Goal: Task Accomplishment & Management: Manage account settings

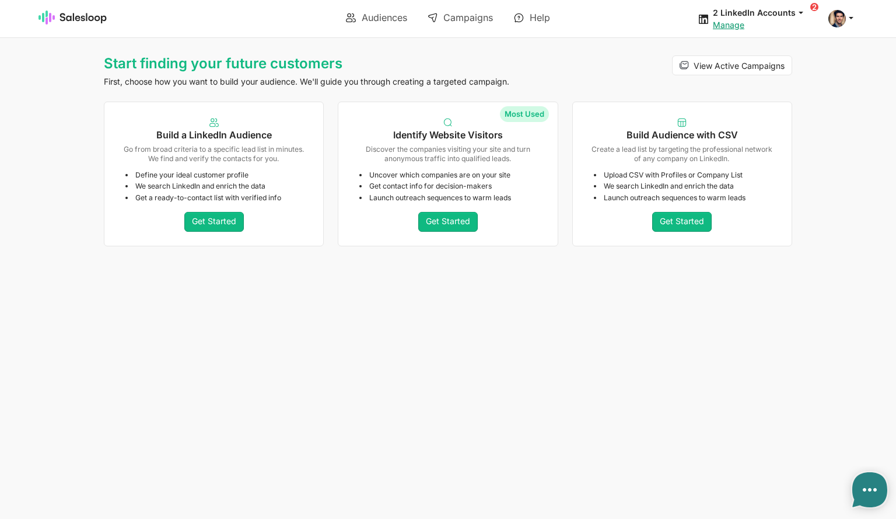
type textarea "x"
click at [468, 26] on link "Campaigns" at bounding box center [460, 18] width 82 height 20
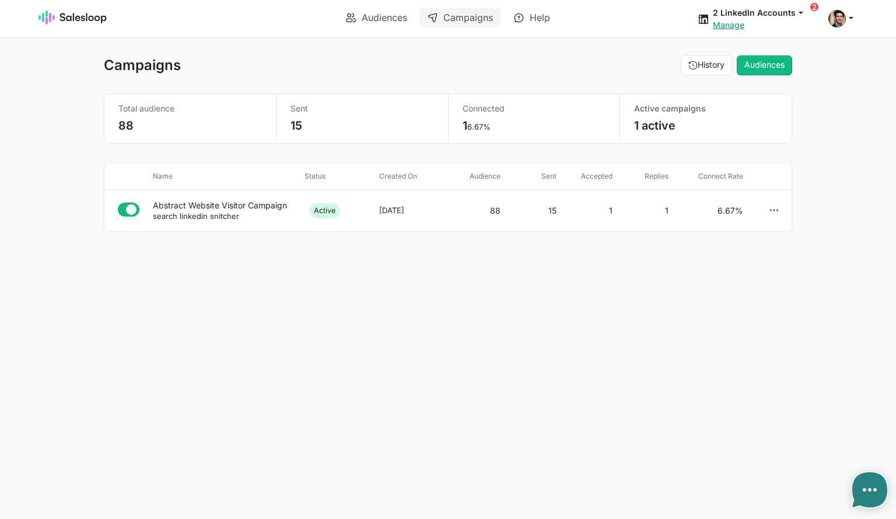
type textarea "x"
click at [225, 205] on div "Abstract Website Visitor Campaign" at bounding box center [224, 205] width 142 height 10
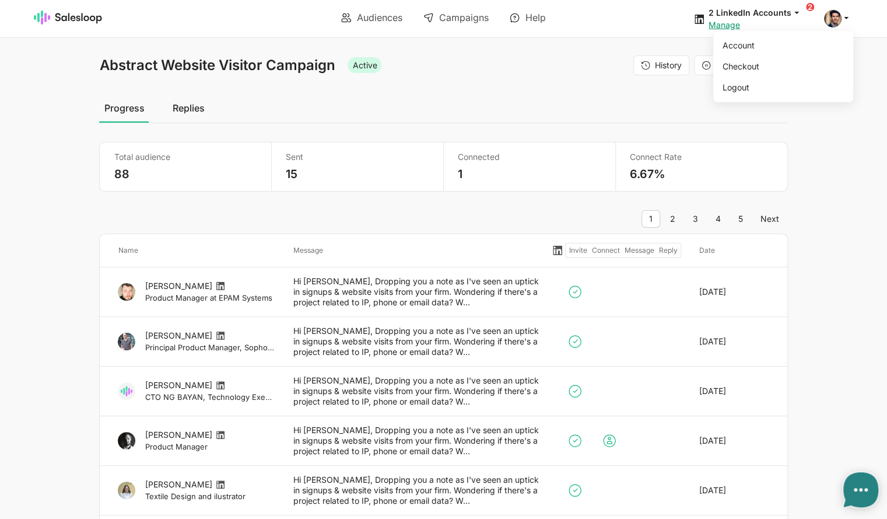
click at [839, 22] on div "Account Checkout Logout" at bounding box center [838, 18] width 29 height 17
type textarea "x"
click at [730, 22] on link "Manage" at bounding box center [724, 25] width 31 height 10
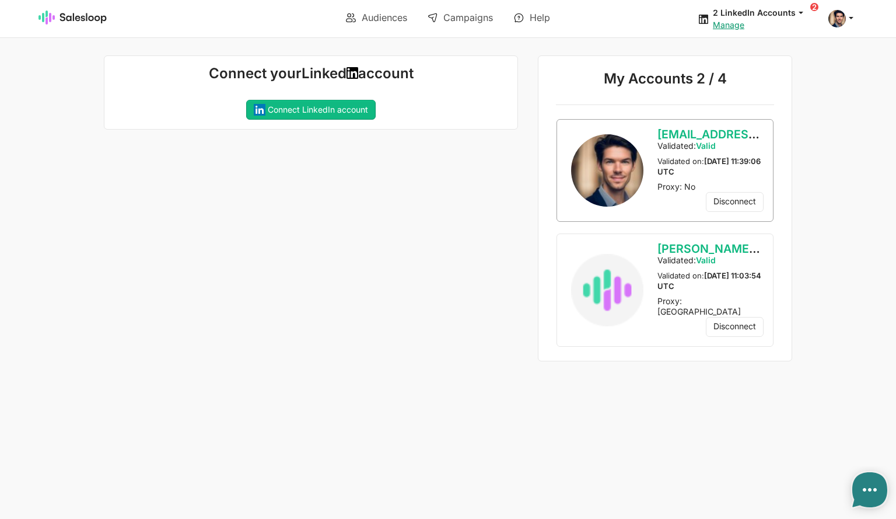
type textarea "x"
click at [842, 22] on span at bounding box center [836, 18] width 17 height 17
click at [752, 51] on link "Account" at bounding box center [785, 46] width 126 height 20
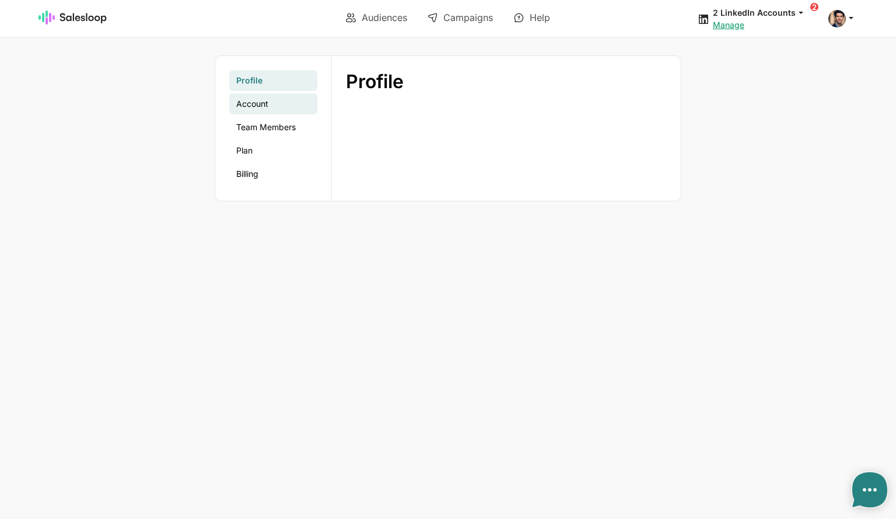
type textarea "x"
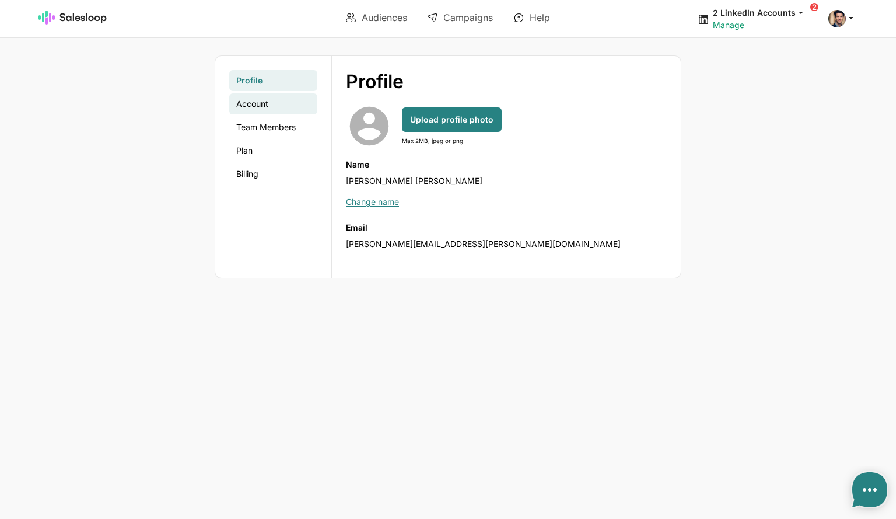
click at [259, 104] on link "Account" at bounding box center [273, 103] width 88 height 21
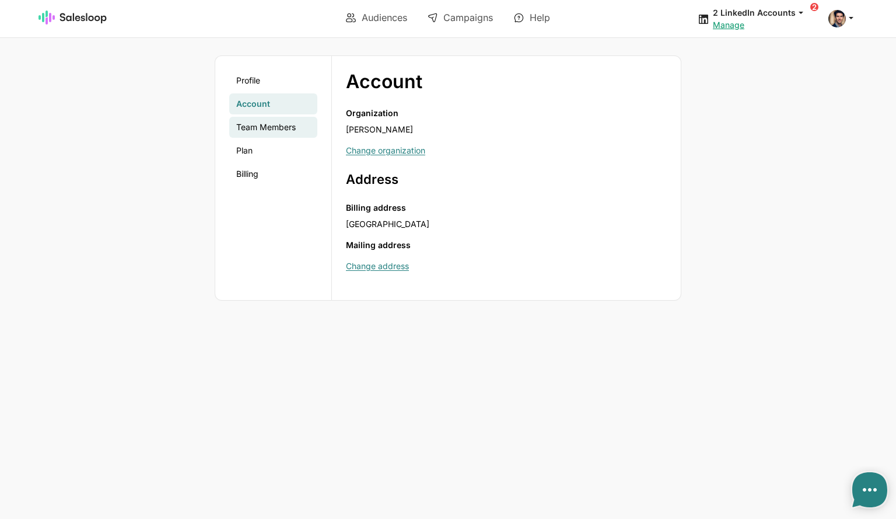
click at [253, 124] on link "Team Members" at bounding box center [273, 127] width 88 height 21
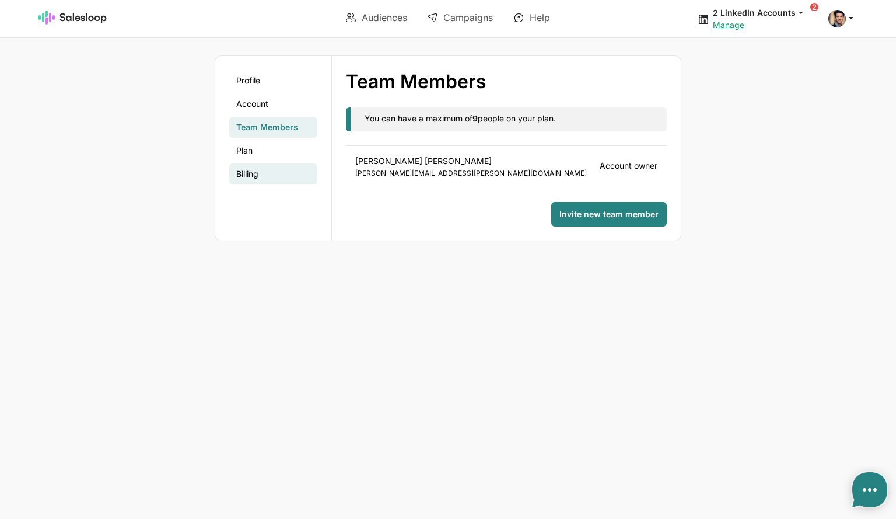
click at [254, 172] on link "Billing" at bounding box center [273, 173] width 88 height 21
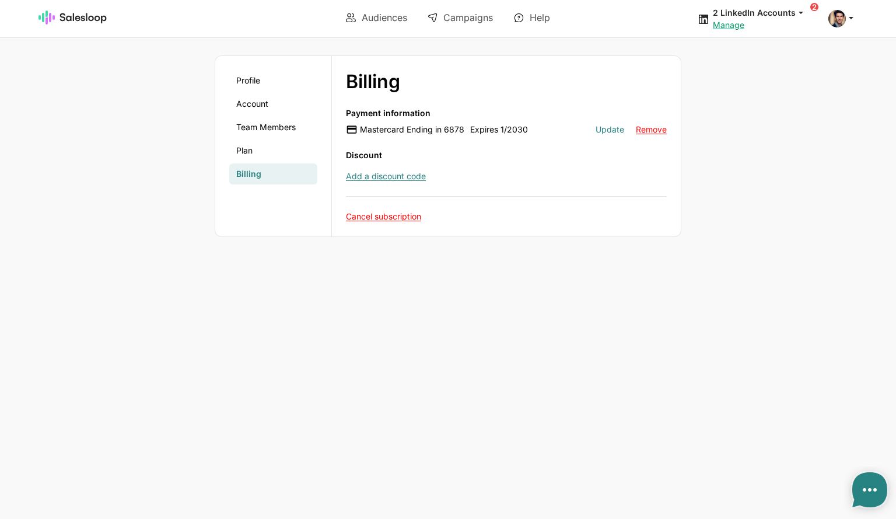
click at [617, 129] on link "Update" at bounding box center [609, 129] width 29 height 10
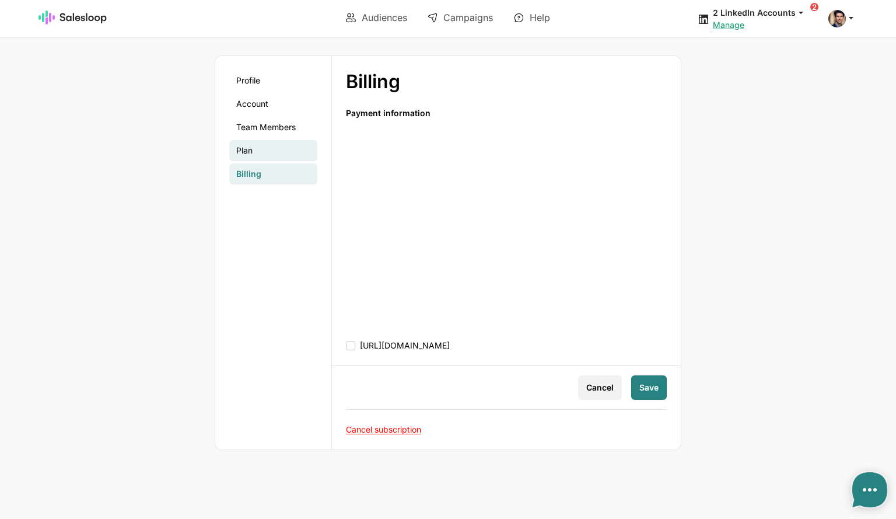
click at [264, 151] on link "Plan" at bounding box center [273, 150] width 88 height 21
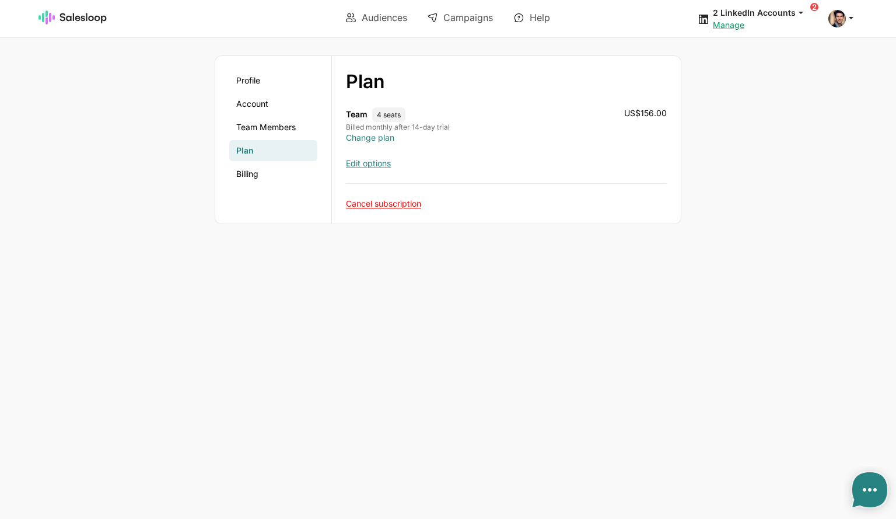
click at [384, 138] on link "Change plan" at bounding box center [370, 137] width 48 height 10
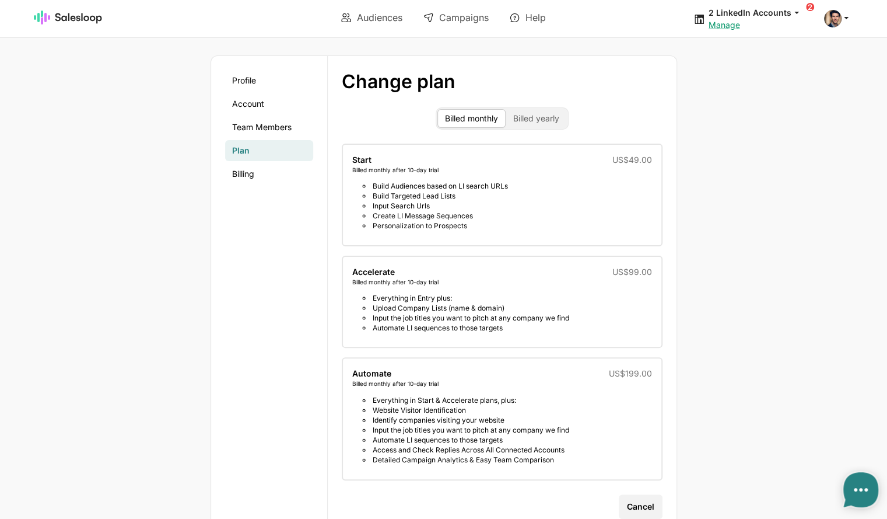
click at [546, 415] on li "Identify companies visiting your website" at bounding box center [507, 420] width 289 height 10
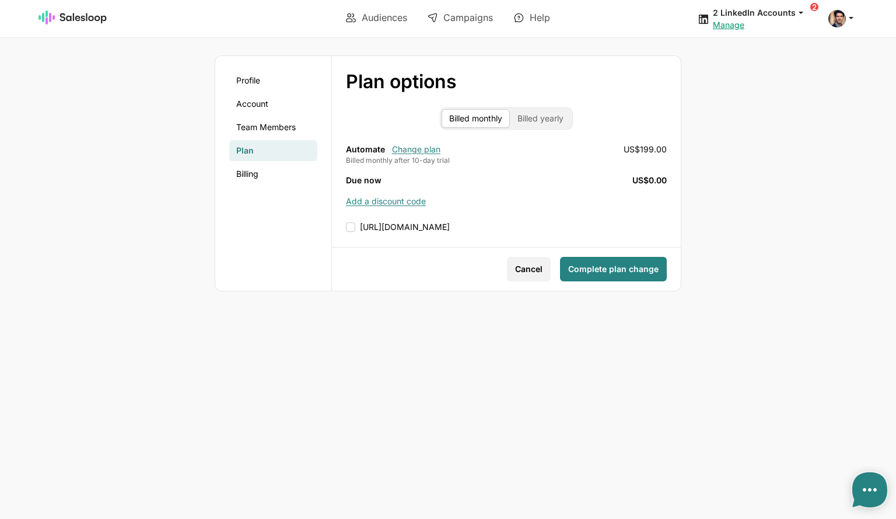
click at [349, 225] on input "[URL][DOMAIN_NAME]" at bounding box center [506, 227] width 321 height 12
checkbox input "true"
click at [628, 269] on span "Complete plan change" at bounding box center [613, 269] width 90 height 12
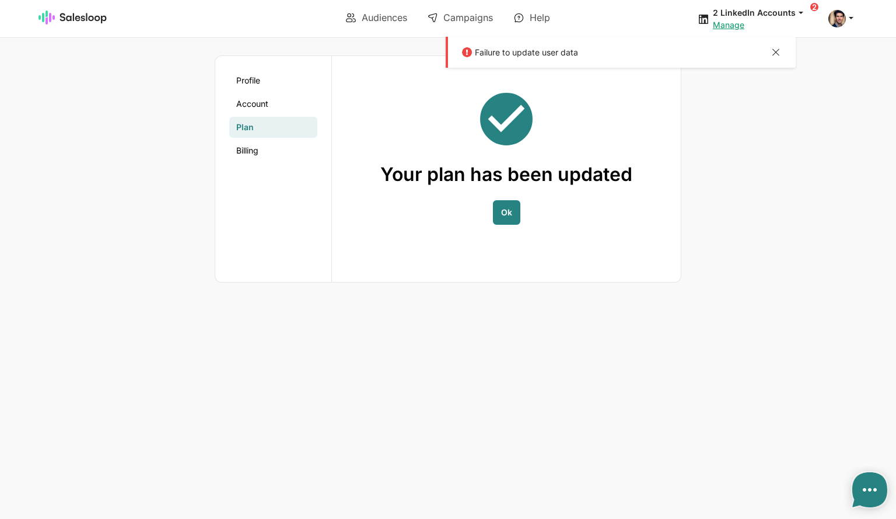
click at [768, 50] on p "Failure to update user data" at bounding box center [615, 52] width 306 height 10
click at [513, 213] on button "Ok" at bounding box center [506, 212] width 27 height 24
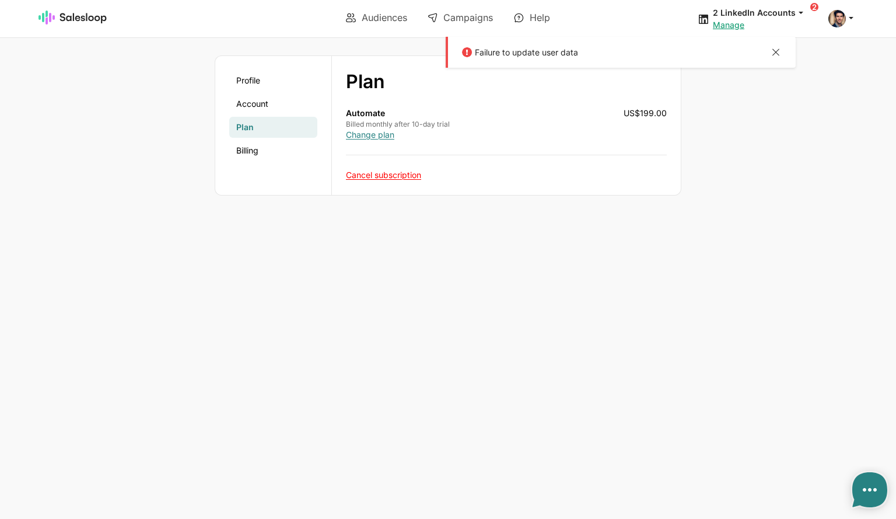
click at [777, 48] on div at bounding box center [776, 53] width 14 height 15
click at [251, 111] on link "Account" at bounding box center [273, 103] width 88 height 21
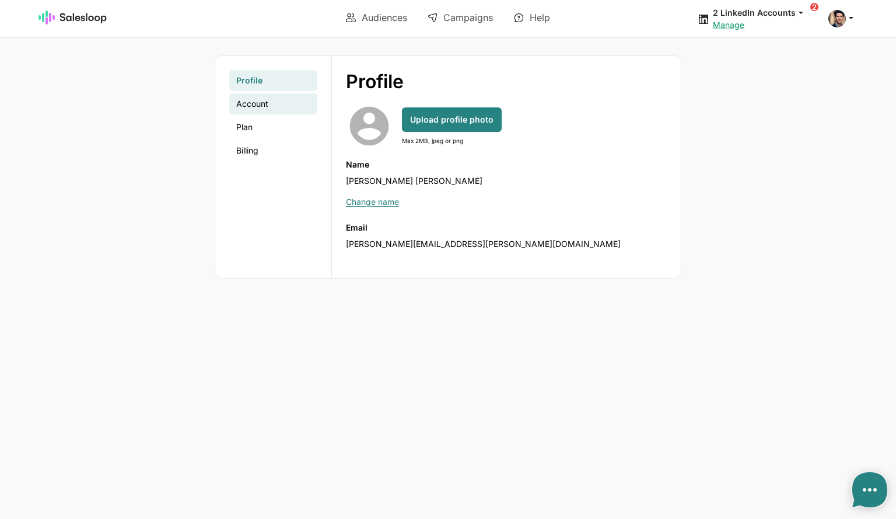
click at [260, 103] on link "Account" at bounding box center [273, 103] width 88 height 21
type textarea "x"
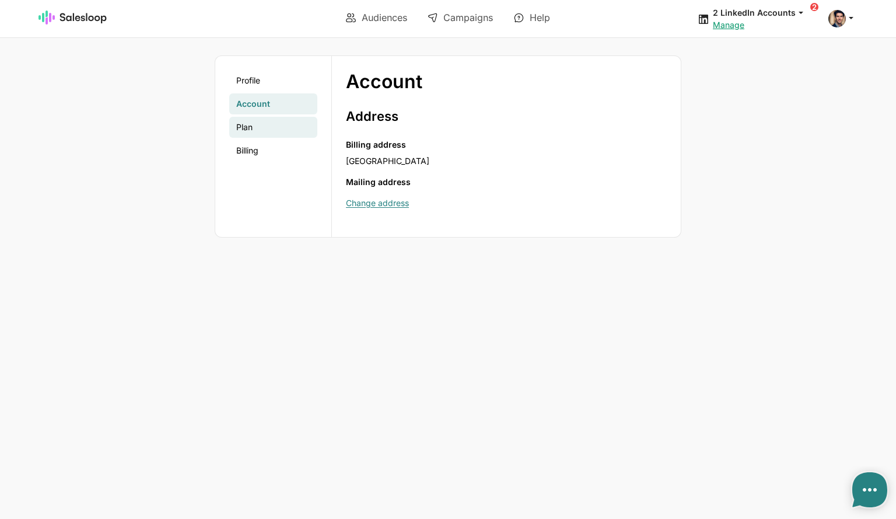
click at [254, 124] on link "Plan" at bounding box center [273, 127] width 88 height 21
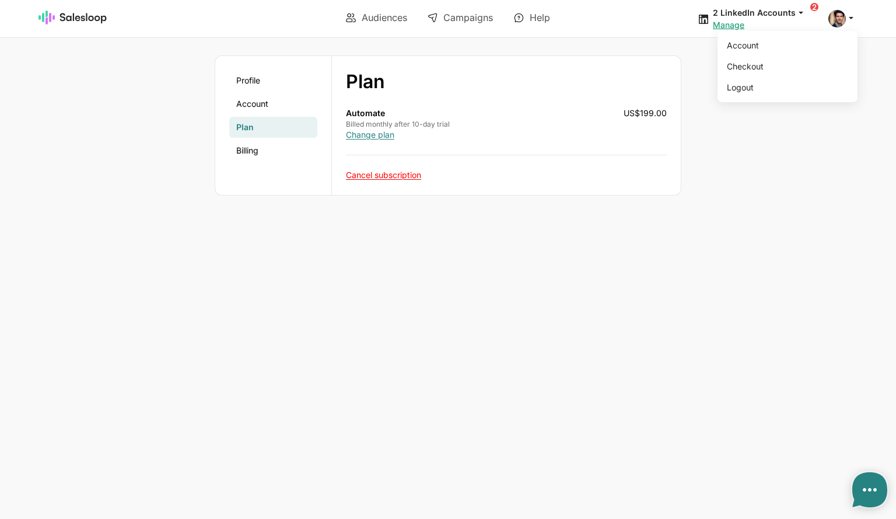
click at [839, 17] on span at bounding box center [836, 18] width 17 height 17
click at [749, 47] on link "Account" at bounding box center [785, 46] width 126 height 20
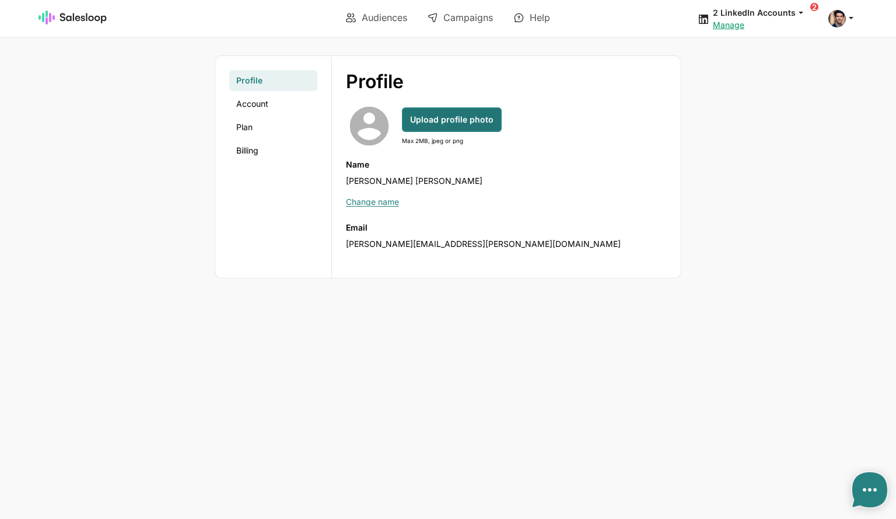
type textarea "x"
click at [257, 103] on link "Account" at bounding box center [273, 103] width 88 height 21
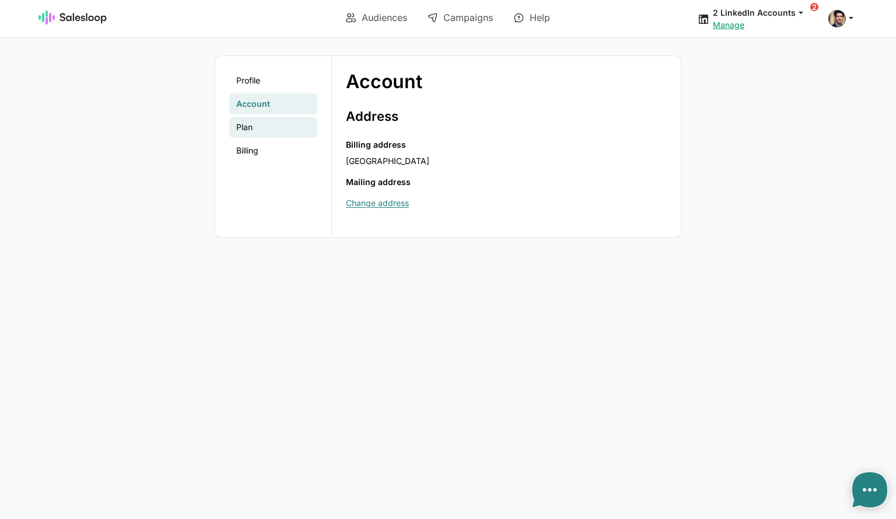
click at [258, 122] on link "Plan" at bounding box center [273, 127] width 88 height 21
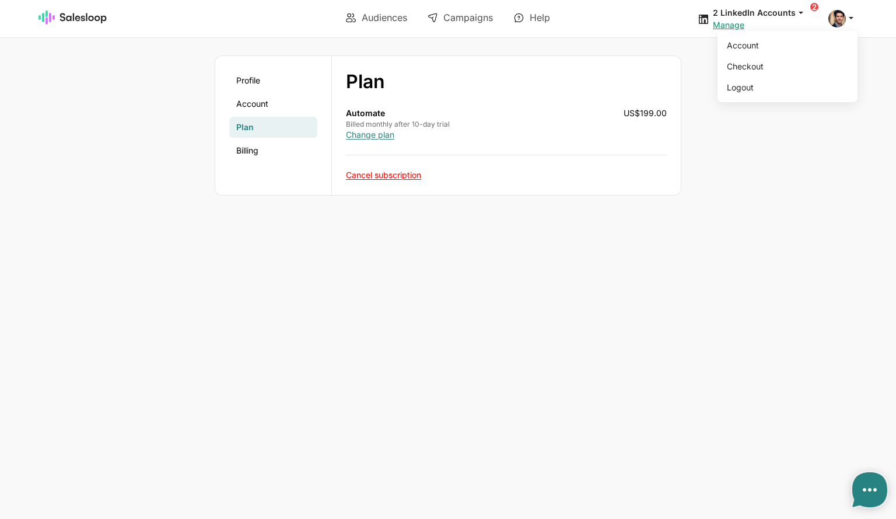
click at [850, 19] on icon at bounding box center [851, 17] width 10 height 10
click at [574, 246] on body "Audiences Campaigns Help 2 LinkedIn Accounts jobs: [DATE] 08:53:03 Audience: We…" at bounding box center [448, 259] width 896 height 519
click at [247, 155] on link "Billing" at bounding box center [273, 150] width 88 height 21
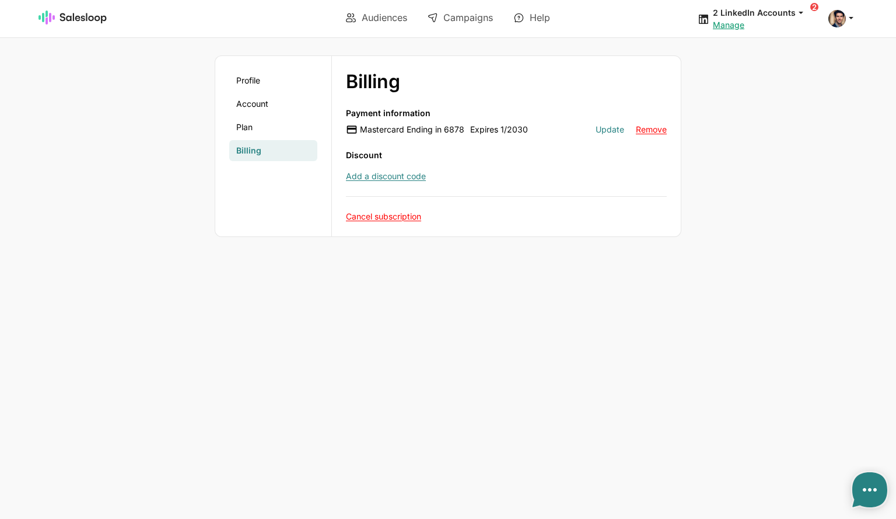
click at [609, 124] on link "Update" at bounding box center [609, 129] width 29 height 10
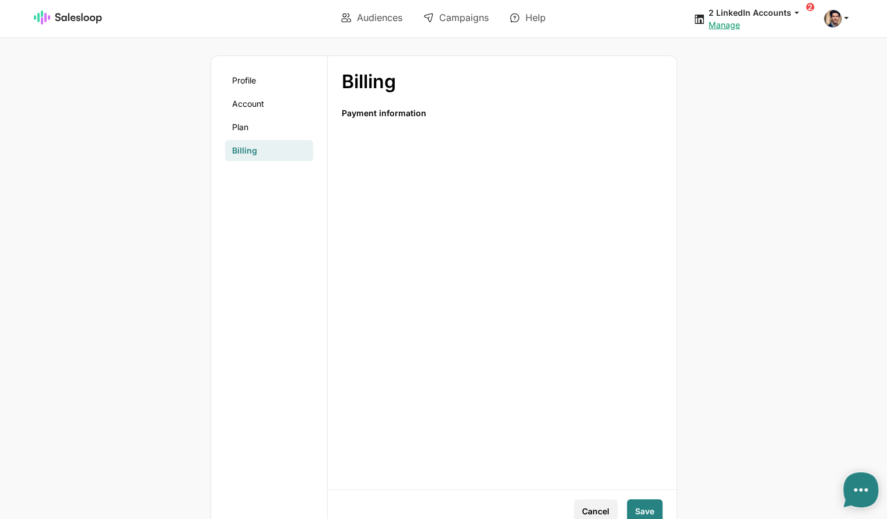
click at [736, 300] on div "Profile Account Plan Billing Billing Profile Account Plan Billing expand_more P…" at bounding box center [443, 343] width 688 height 576
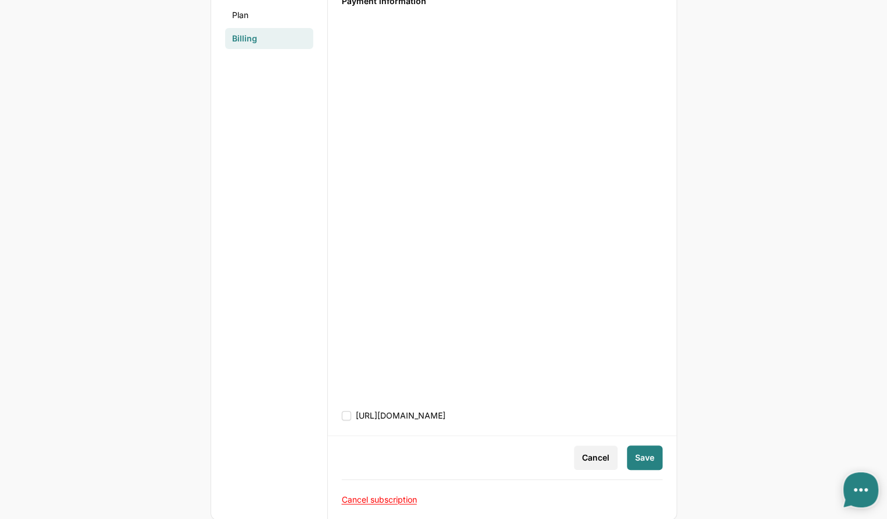
click at [349, 417] on input "https://www.salesloop.io/termsandconditions/" at bounding box center [502, 415] width 321 height 12
checkbox input "true"
click at [644, 458] on span "Save" at bounding box center [644, 457] width 19 height 12
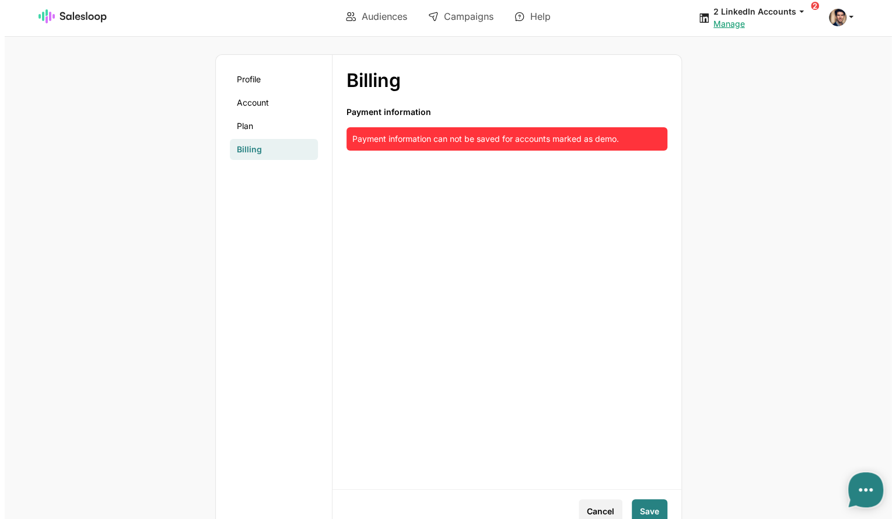
scroll to position [0, 0]
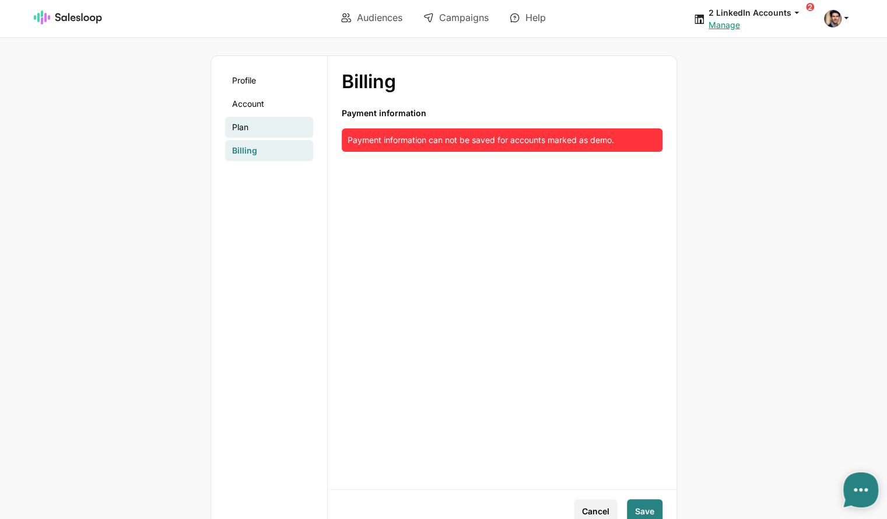
click at [249, 121] on link "Plan" at bounding box center [269, 127] width 88 height 21
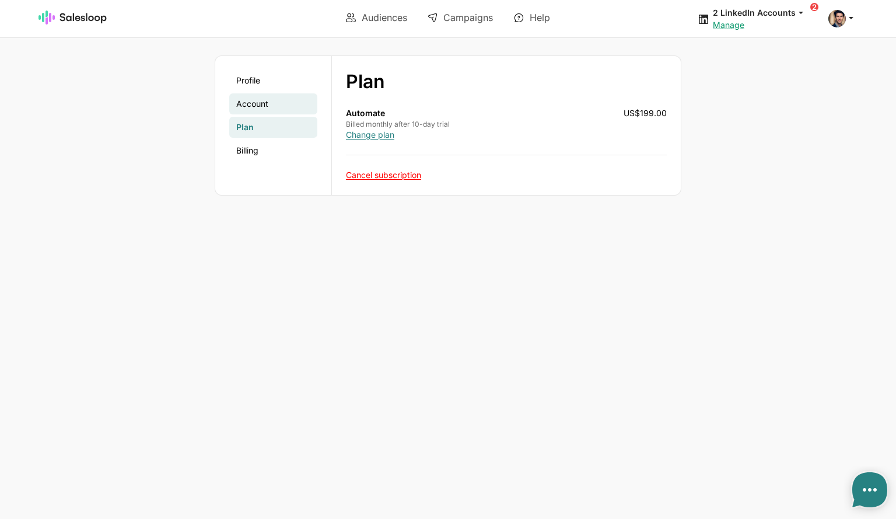
click at [268, 104] on link "Account" at bounding box center [273, 103] width 88 height 21
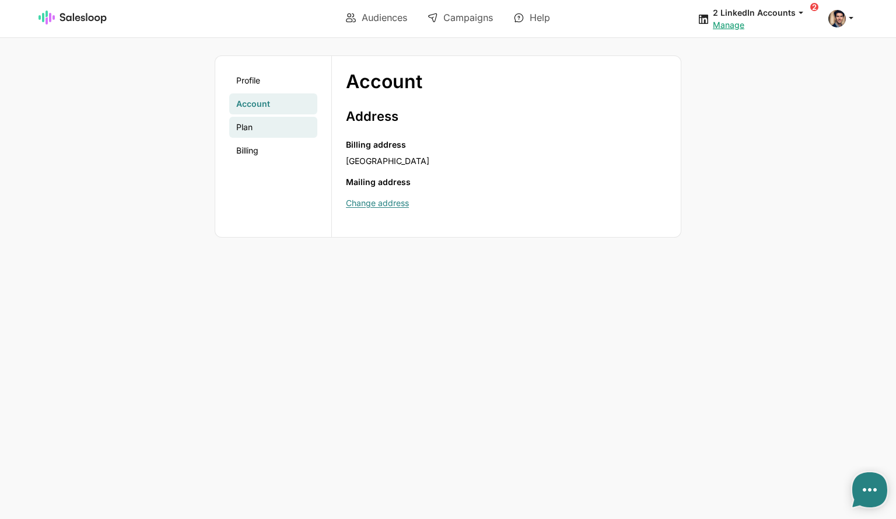
click at [268, 125] on link "Plan" at bounding box center [273, 127] width 88 height 21
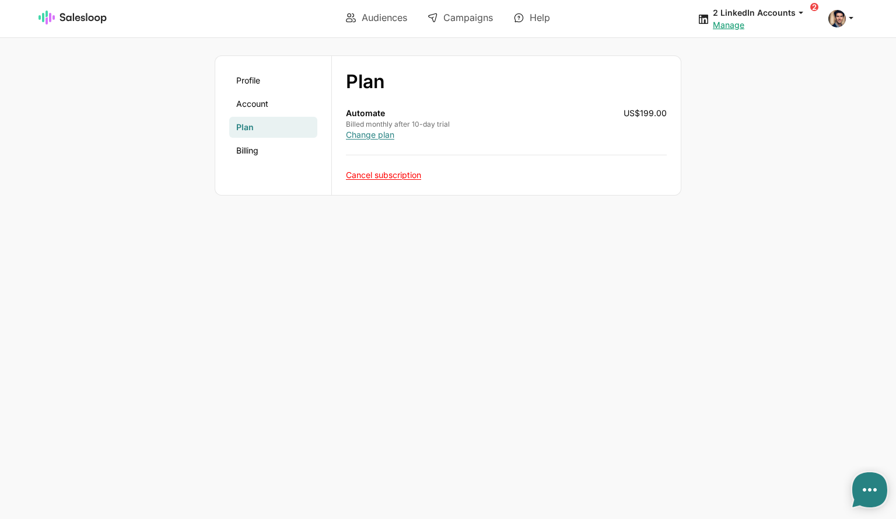
type textarea "x"
click at [479, 19] on link "Campaigns" at bounding box center [460, 18] width 82 height 20
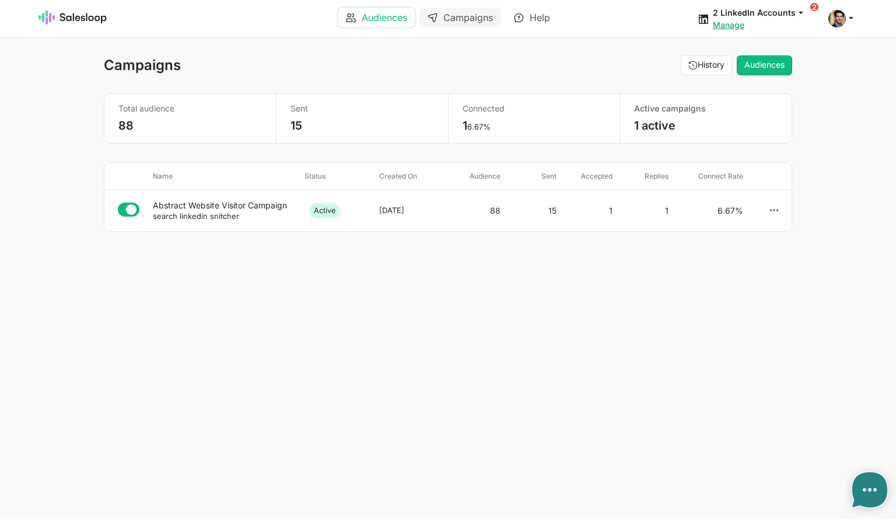
click at [366, 15] on link "Audiences" at bounding box center [377, 18] width 78 height 20
type textarea "x"
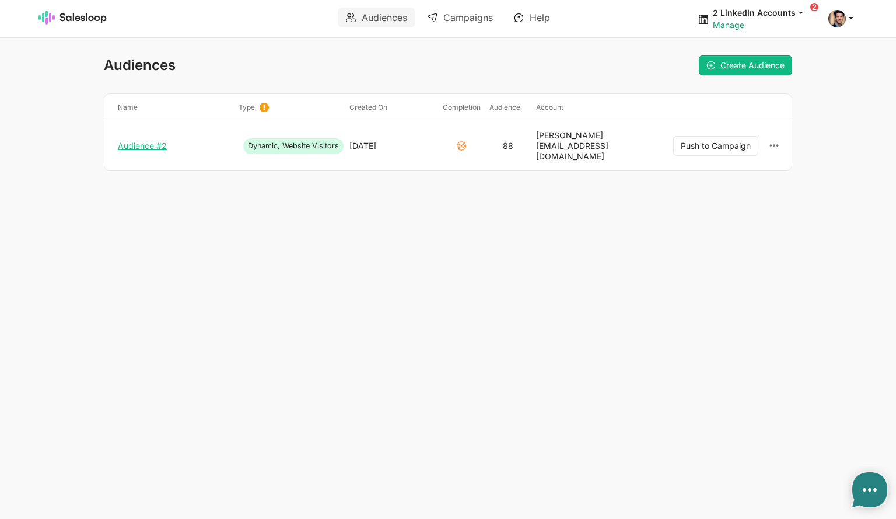
type textarea "x"
click at [146, 141] on link "Audience #2" at bounding box center [173, 146] width 111 height 10
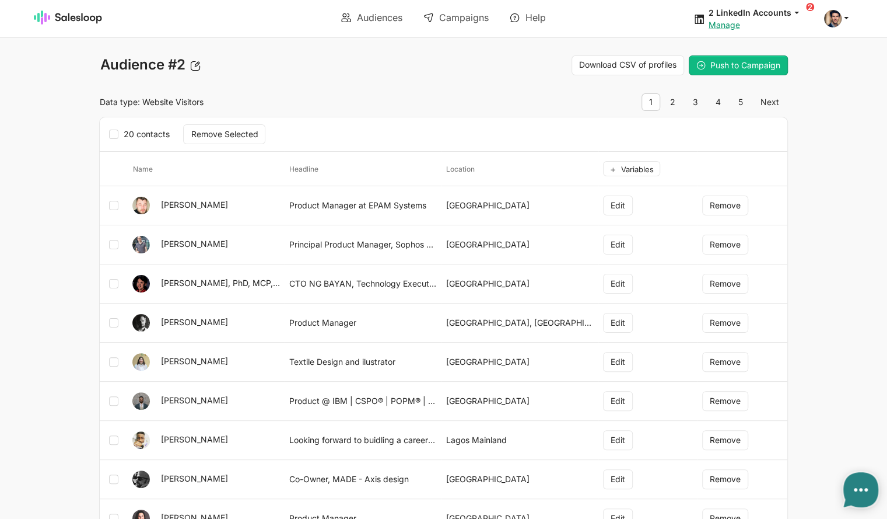
type textarea "x"
click at [838, 19] on span at bounding box center [832, 18] width 17 height 17
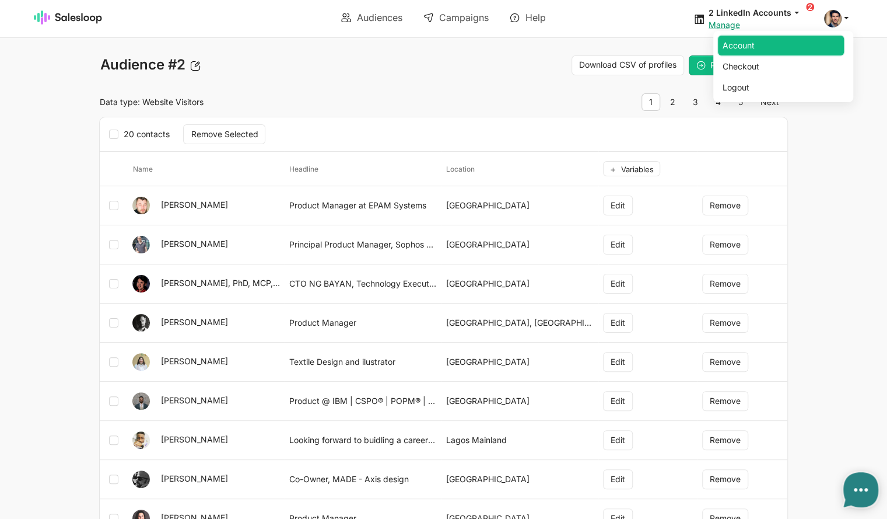
click at [788, 52] on link "Account" at bounding box center [781, 46] width 126 height 20
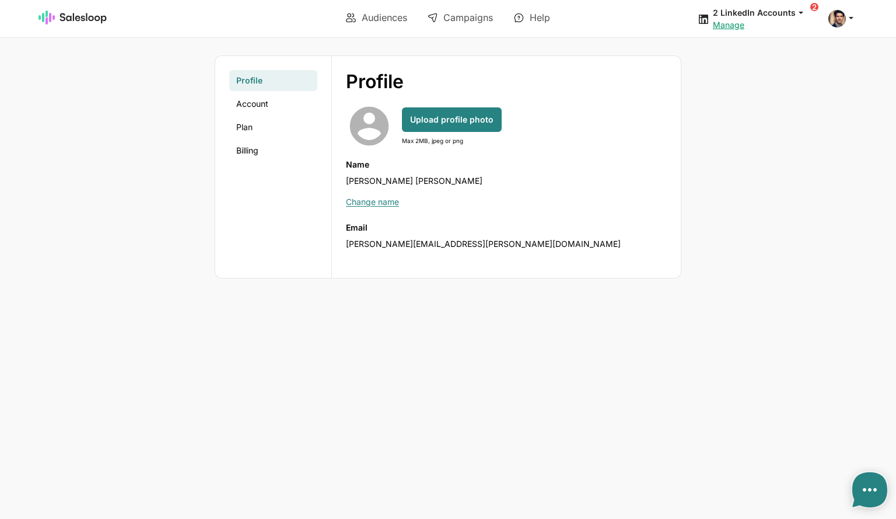
type textarea "x"
click at [372, 23] on link "Audiences" at bounding box center [377, 18] width 78 height 20
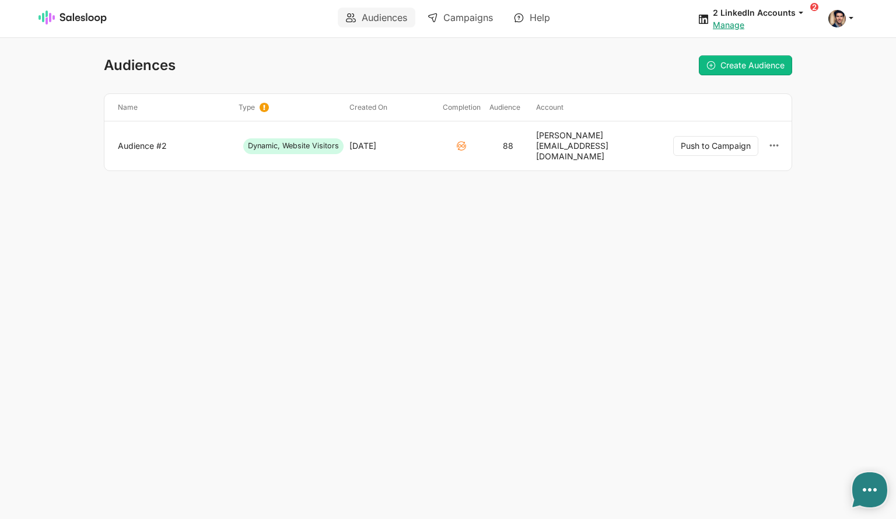
type textarea "x"
